Goal: Task Accomplishment & Management: Use online tool/utility

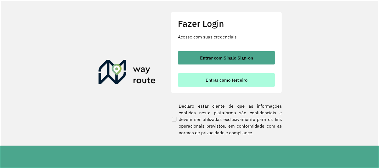
click at [193, 80] on button "Entrar como terceiro" at bounding box center [226, 80] width 97 height 13
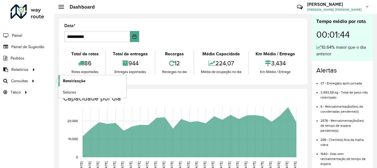
click at [70, 81] on span "Roteirização" at bounding box center [74, 81] width 22 height 6
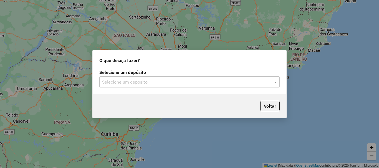
click at [116, 86] on div "Selecione um depósito" at bounding box center [189, 82] width 180 height 11
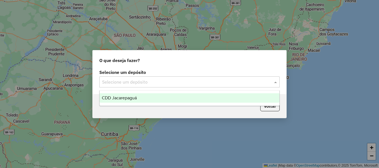
click at [139, 95] on div "CDD Jacarepaguá" at bounding box center [190, 98] width 180 height 9
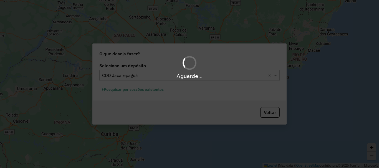
click at [147, 91] on div "Aguarde..." at bounding box center [189, 84] width 379 height 168
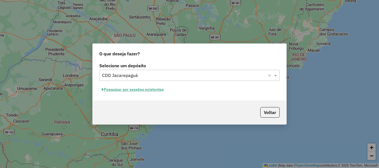
click at [149, 91] on button "Pesquisar por sessões existentes" at bounding box center [132, 89] width 67 height 9
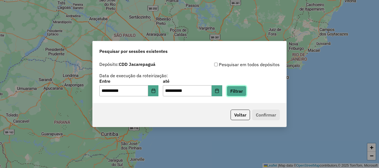
click at [242, 92] on button "Filtrar" at bounding box center [237, 91] width 20 height 11
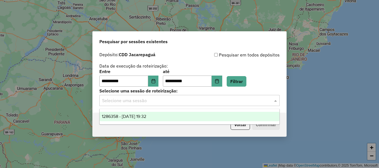
click at [188, 104] on div "Selecione uma sessão" at bounding box center [189, 100] width 180 height 11
click at [162, 118] on div "1286358 - [DATE] 19:32" at bounding box center [190, 116] width 180 height 9
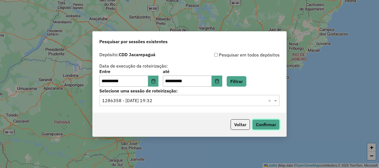
click at [274, 126] on button "Confirmar" at bounding box center [265, 125] width 27 height 11
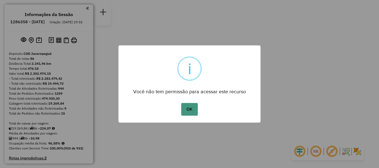
click at [188, 105] on button "OK" at bounding box center [189, 109] width 16 height 13
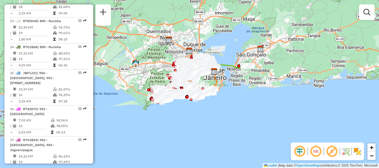
scroll to position [1471, 0]
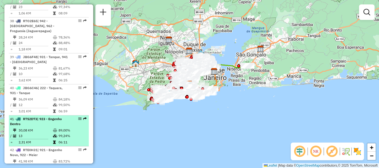
click at [44, 128] on td "30,08 KM" at bounding box center [35, 131] width 34 height 6
select select "**********"
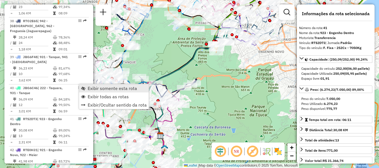
click at [93, 88] on span "Exibir somente esta rota" at bounding box center [112, 88] width 49 height 4
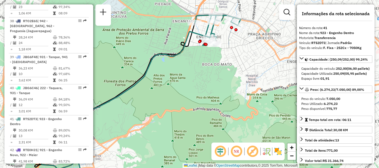
scroll to position [1165, 0]
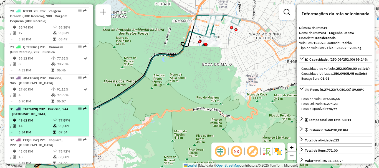
click at [16, 123] on td at bounding box center [16, 126] width 6 height 6
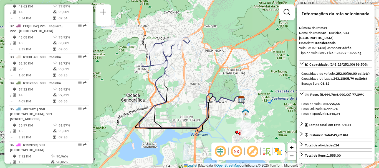
scroll to position [1859, 0]
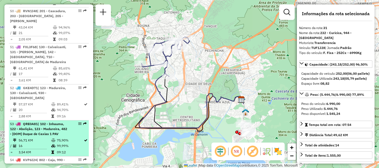
click at [58, 122] on span "| 102 - Inhauma, 122 - Abolição, 123 - Madureira, 482 - [DOM] Duque de Caxias 1…" at bounding box center [38, 129] width 57 height 14
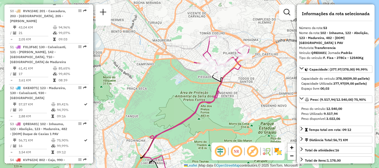
drag, startPoint x: 220, startPoint y: 47, endPoint x: 226, endPoint y: 70, distance: 23.8
click at [226, 69] on div at bounding box center [224, 66] width 14 height 6
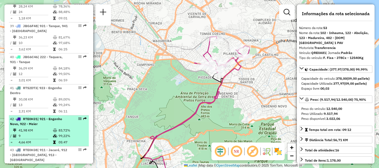
click at [73, 140] on td "05:47" at bounding box center [72, 143] width 28 height 6
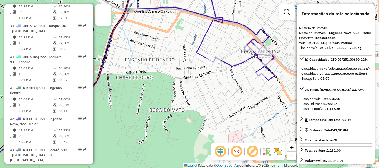
drag, startPoint x: 224, startPoint y: 60, endPoint x: 218, endPoint y: 62, distance: 6.1
click at [219, 62] on icon at bounding box center [235, 33] width 79 height 94
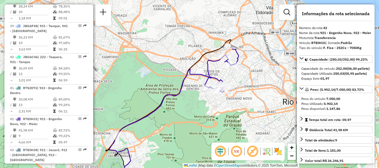
scroll to position [1828, 0]
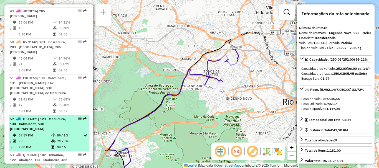
click at [34, 133] on td "57,57 KM" at bounding box center [34, 136] width 33 height 6
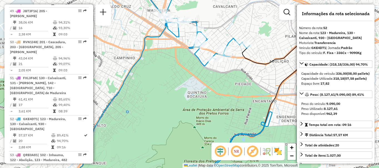
drag, startPoint x: 201, startPoint y: 23, endPoint x: 215, endPoint y: 28, distance: 14.7
click at [215, 28] on div "Janela de atendimento Grade de atendimento Capacidade Transportadoras Veículos …" at bounding box center [189, 84] width 379 height 168
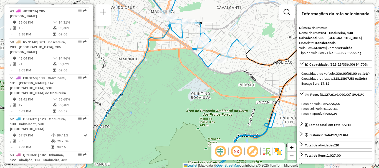
scroll to position [1668, 0]
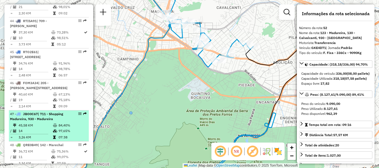
click at [70, 123] on td "84,40%" at bounding box center [72, 126] width 28 height 6
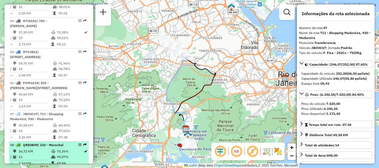
click at [32, 155] on td "11" at bounding box center [34, 158] width 33 height 6
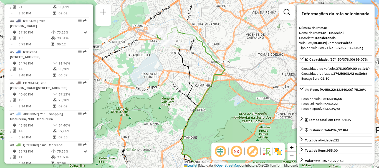
scroll to position [1787, 0]
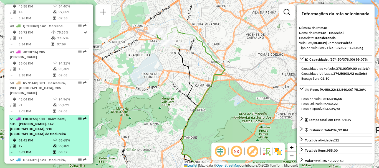
click at [67, 117] on div "51 - FXL3F68 | 130 - Calvalcanti, 131 - Vicente de Carvalho, 142 - Marechal, 71…" at bounding box center [39, 127] width 59 height 20
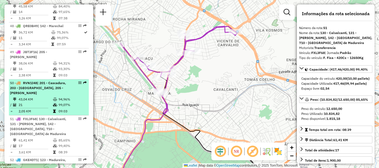
click at [43, 81] on span "| 201 - Cascadura, 203 - Madureira, 205 - Bento Ribeiro" at bounding box center [38, 88] width 56 height 14
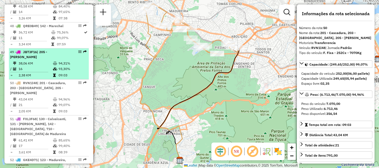
click at [55, 50] on div "49 - JBT3F16 | 205 - Bento Ribeiro" at bounding box center [39, 55] width 59 height 10
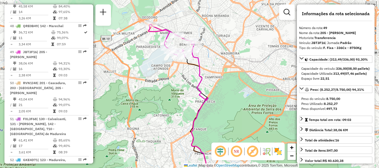
scroll to position [1631, 0]
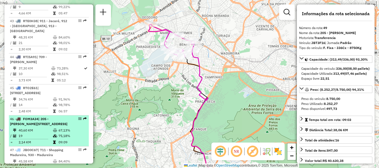
click at [47, 117] on span "| 205 - Bento Ribeiro, 211 - Jardim Salucap, 212 - Vila Valqueire" at bounding box center [38, 121] width 57 height 9
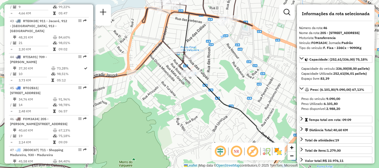
drag, startPoint x: 165, startPoint y: 62, endPoint x: 230, endPoint y: 36, distance: 70.1
click at [230, 36] on div "Janela de atendimento Grade de atendimento Capacidade Transportadoras Veículos …" at bounding box center [189, 84] width 379 height 168
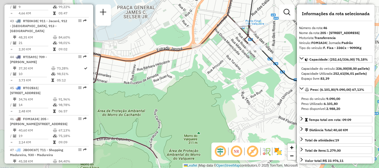
click at [236, 34] on div "Janela de atendimento Grade de atendimento Capacidade Transportadoras Veículos …" at bounding box center [189, 84] width 379 height 168
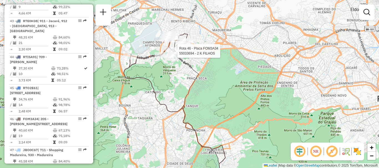
click at [169, 73] on div "Rota 46 - Placa FOM3A34 55033694 - 2 K FILHOS Janela de atendimento Grade de at…" at bounding box center [189, 84] width 379 height 168
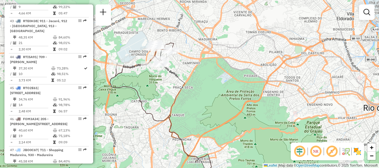
drag, startPoint x: 356, startPoint y: 51, endPoint x: 339, endPoint y: 33, distance: 24.4
click at [355, 50] on div "Janela de atendimento Grade de atendimento Capacidade Transportadoras Veículos …" at bounding box center [189, 84] width 379 height 168
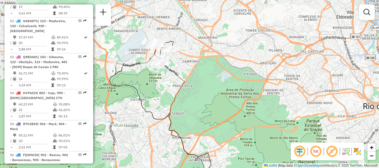
scroll to position [335, 0]
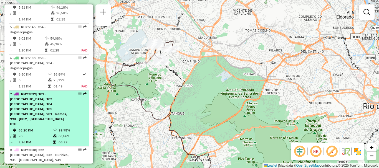
click at [50, 92] on span "| 101 - Higienópolis, 102 - Inhauma, 104 - Olaria, 105 - Complexo do Alemão, 90…" at bounding box center [38, 109] width 57 height 34
select select "**********"
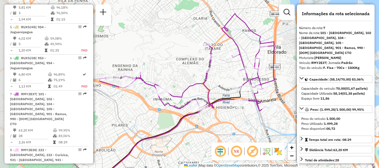
drag, startPoint x: 218, startPoint y: 110, endPoint x: 232, endPoint y: 110, distance: 13.9
click at [232, 110] on div "Janela de atendimento Grade de atendimento Capacidade Transportadoras Veículos …" at bounding box center [189, 84] width 379 height 168
